Goal: Task Accomplishment & Management: Manage account settings

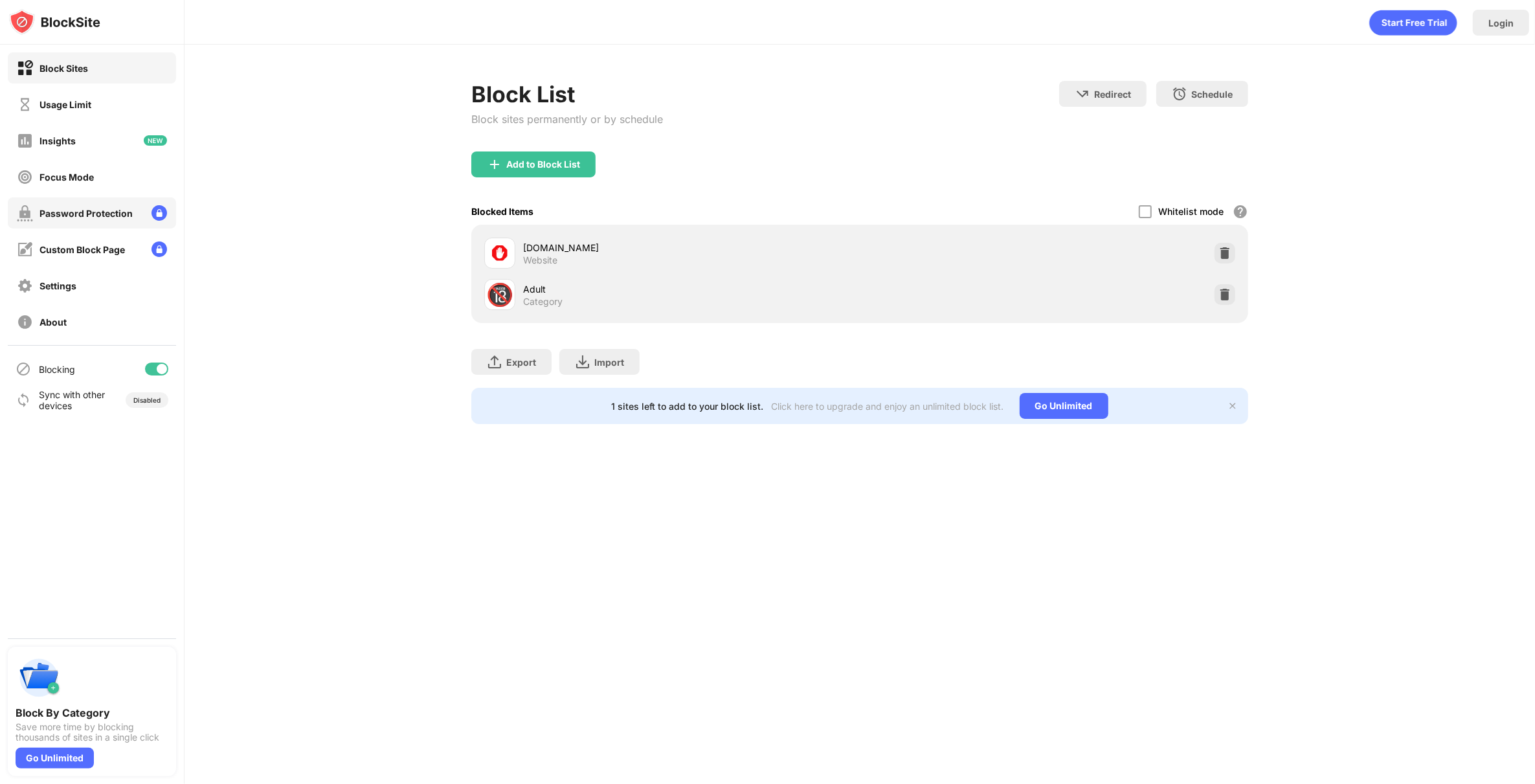
click at [78, 218] on div "Password Protection" at bounding box center [86, 213] width 93 height 11
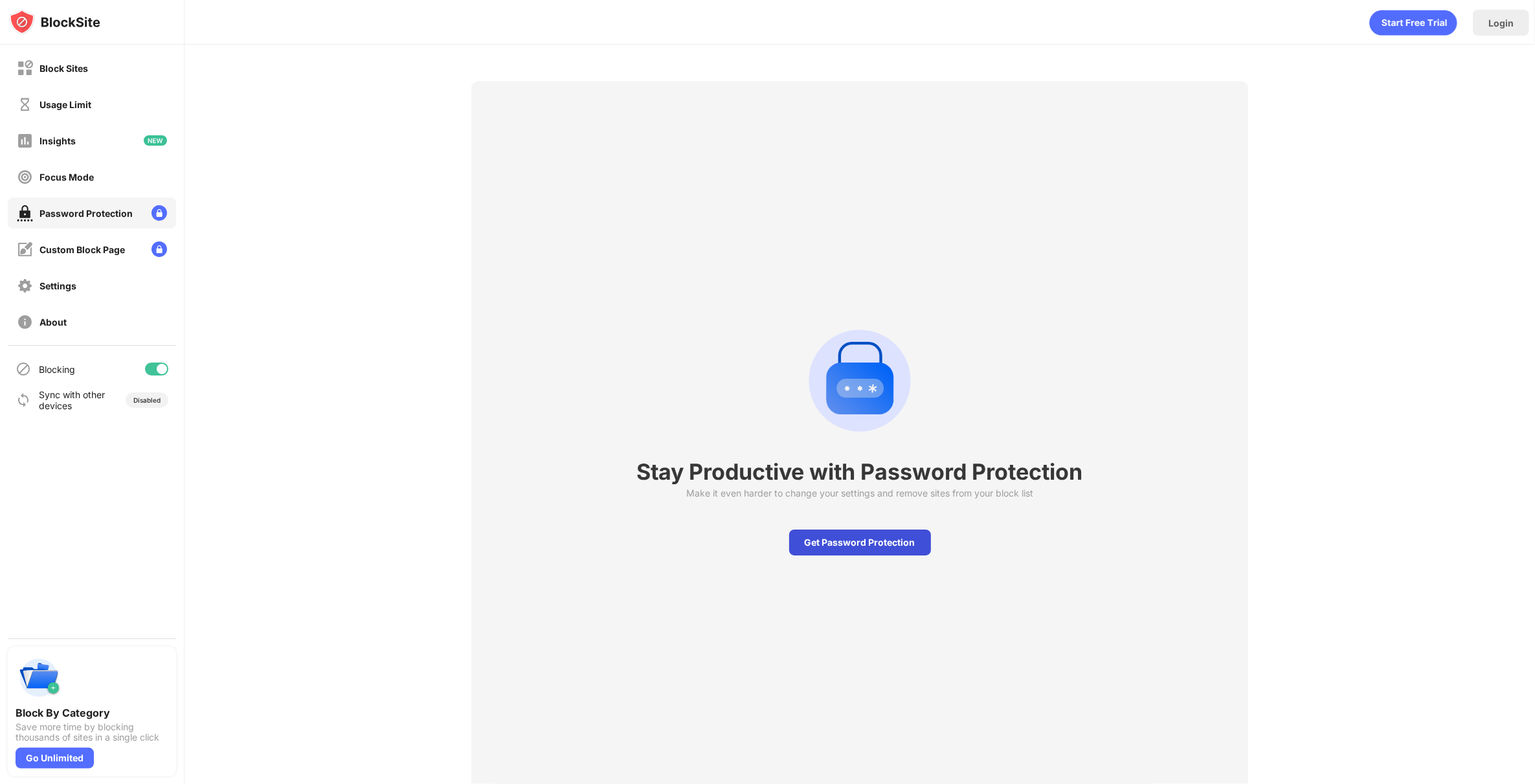
click at [856, 546] on div "Get Password Protection" at bounding box center [859, 542] width 142 height 26
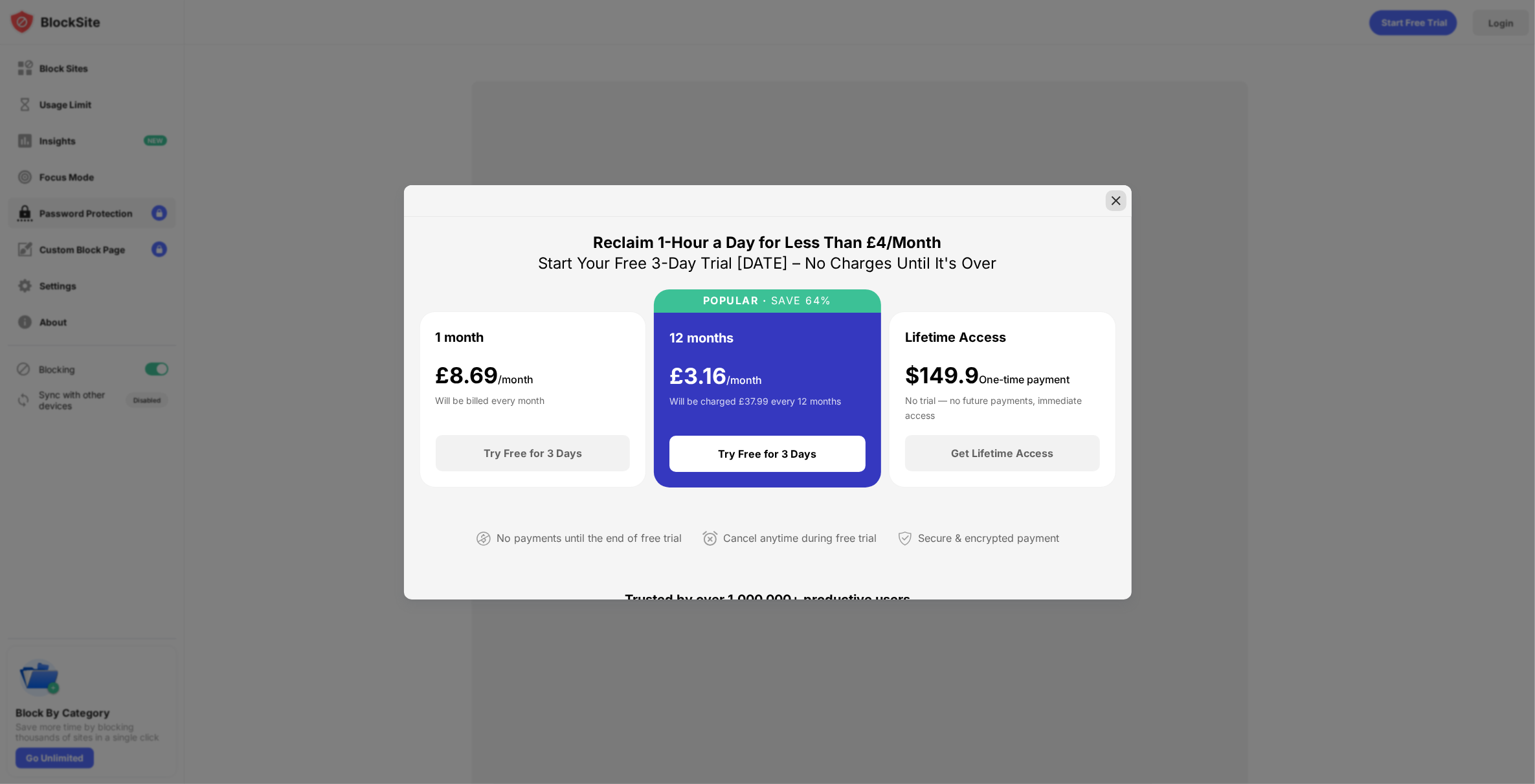
click at [1111, 202] on img at bounding box center [1115, 200] width 13 height 13
